Goal: Task Accomplishment & Management: Use online tool/utility

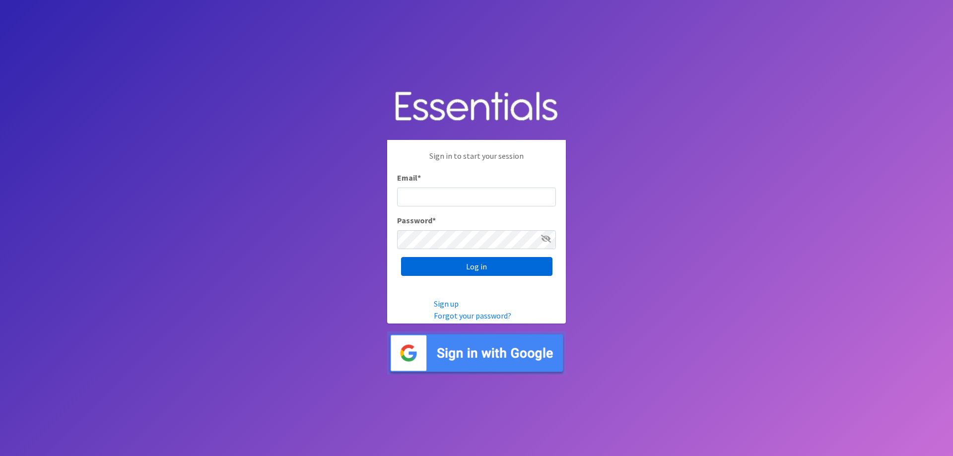
type input "[DOMAIN_NAME][EMAIL_ADDRESS][DOMAIN_NAME]"
click at [494, 267] on input "Log in" at bounding box center [476, 266] width 151 height 19
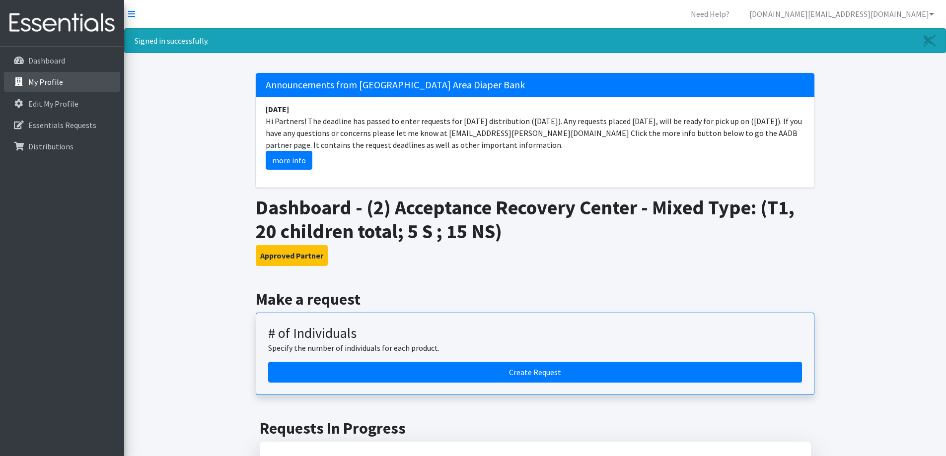
click at [48, 88] on link "My Profile" at bounding box center [62, 82] width 116 height 20
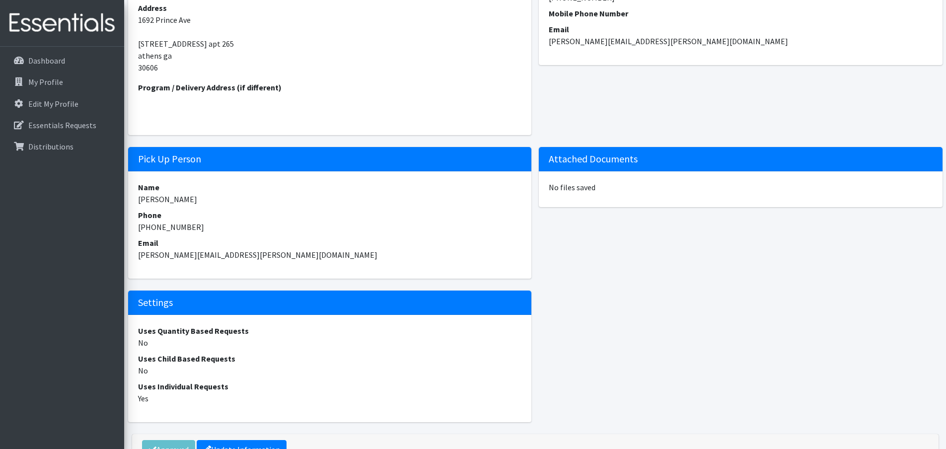
scroll to position [55, 0]
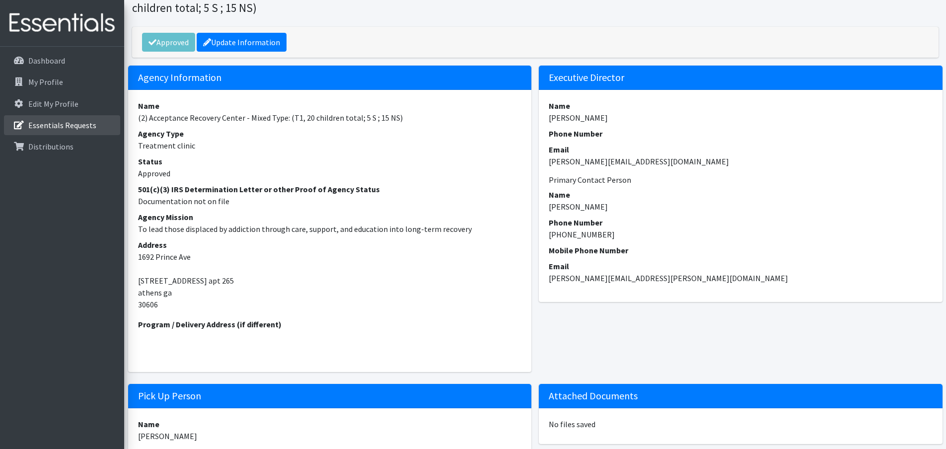
click at [39, 124] on p "Essentials Requests" at bounding box center [62, 125] width 68 height 10
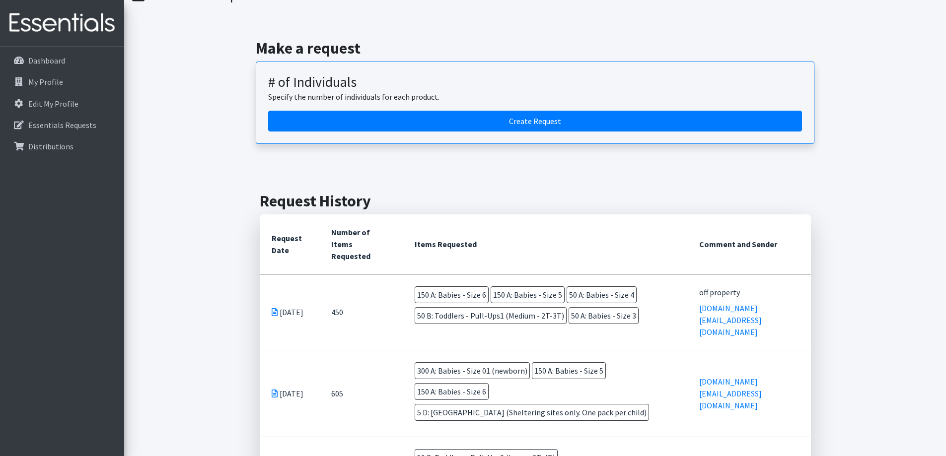
scroll to position [99, 0]
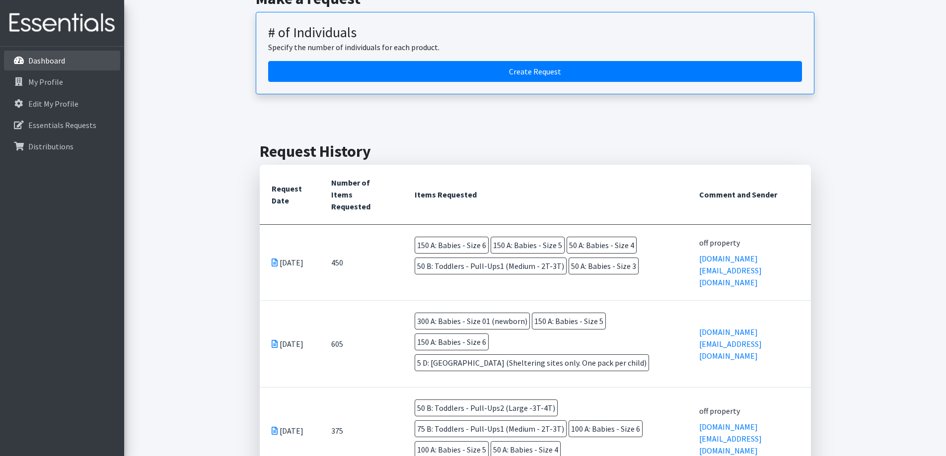
click at [60, 59] on p "Dashboard" at bounding box center [46, 61] width 37 height 10
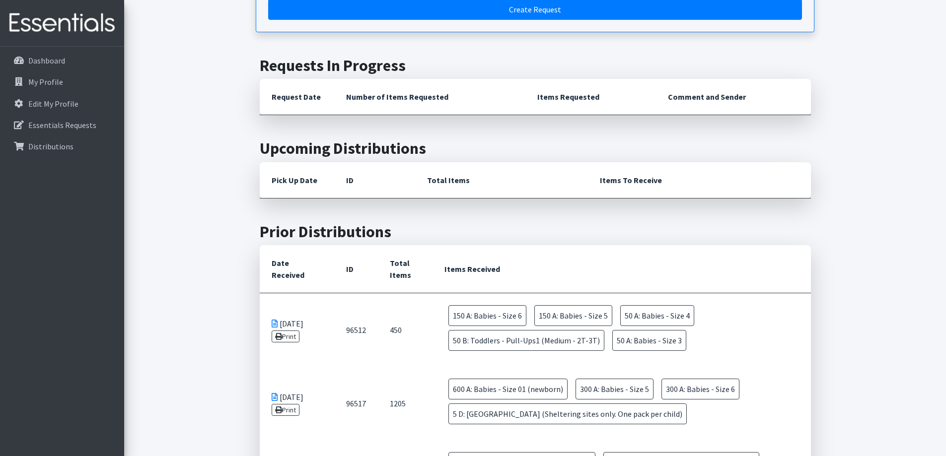
scroll to position [397, 0]
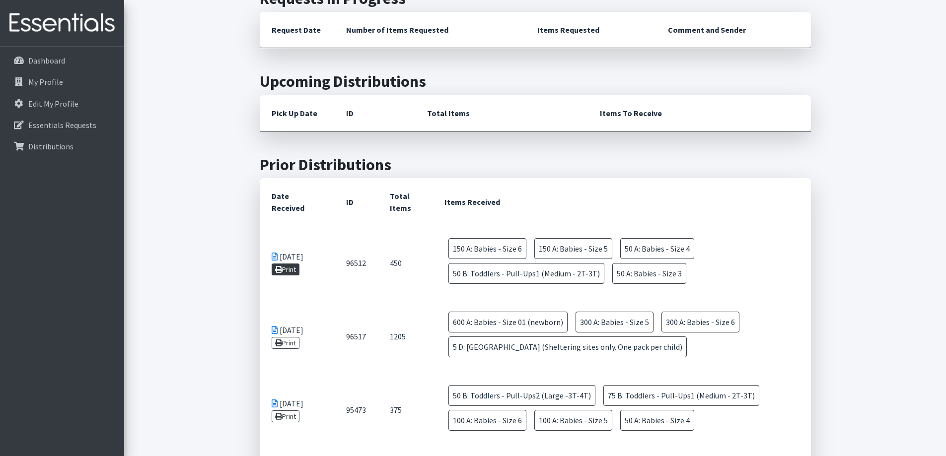
click at [290, 272] on link "Print" at bounding box center [286, 270] width 28 height 12
